Goal: Transaction & Acquisition: Purchase product/service

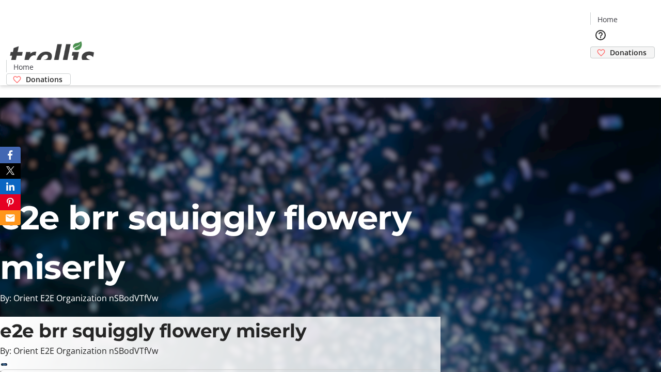
click at [610, 47] on span "Donations" at bounding box center [628, 52] width 37 height 11
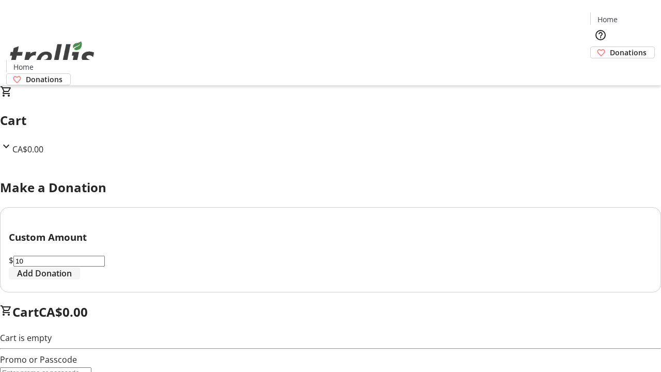
click at [72, 279] on span "Add Donation" at bounding box center [44, 273] width 55 height 12
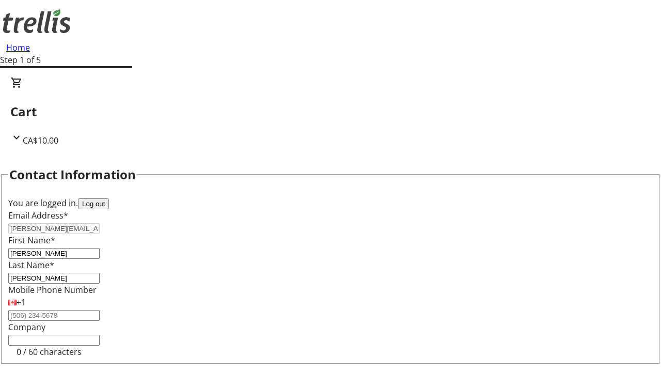
select select "CA"
type input "[STREET_ADDRESS][PERSON_NAME]"
type input "Kelowna"
select select "BC"
type input "Kelowna"
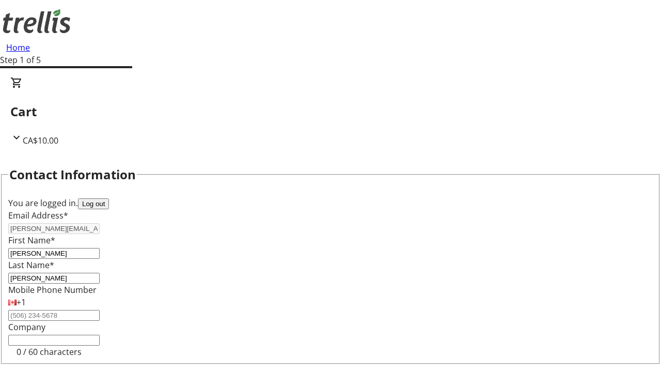
type input "V1Y 0C2"
